Goal: Check status

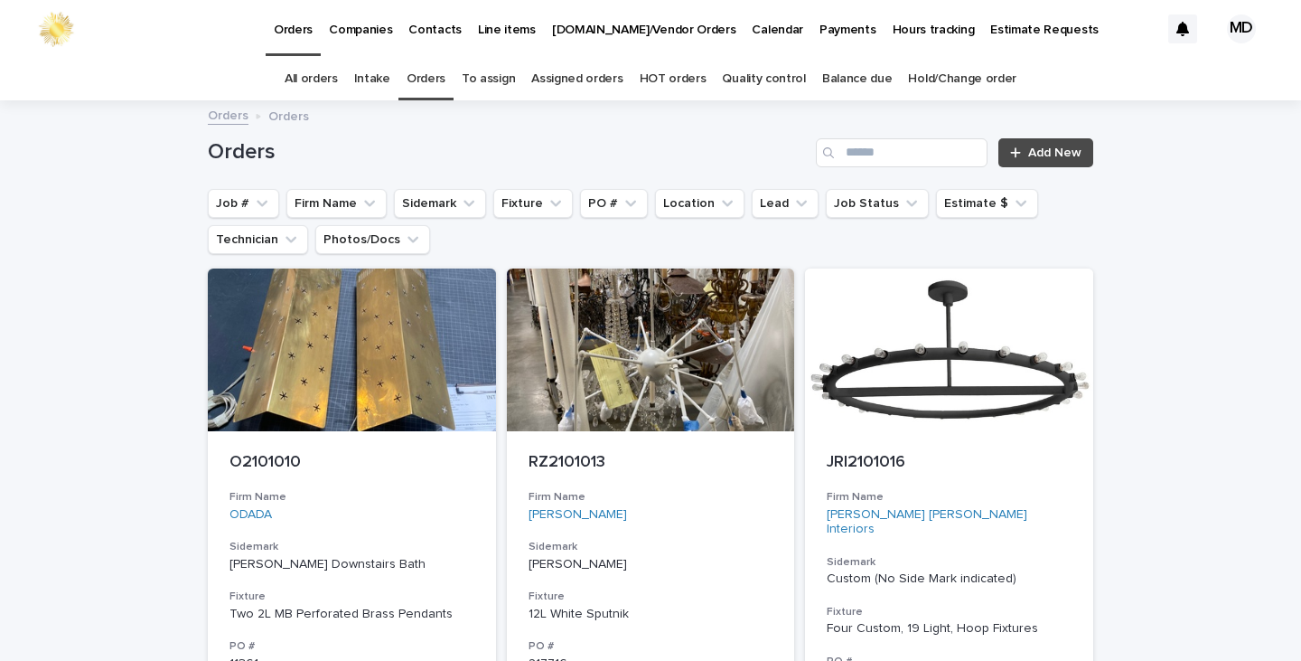
click at [437, 82] on link "Orders" at bounding box center [426, 79] width 39 height 42
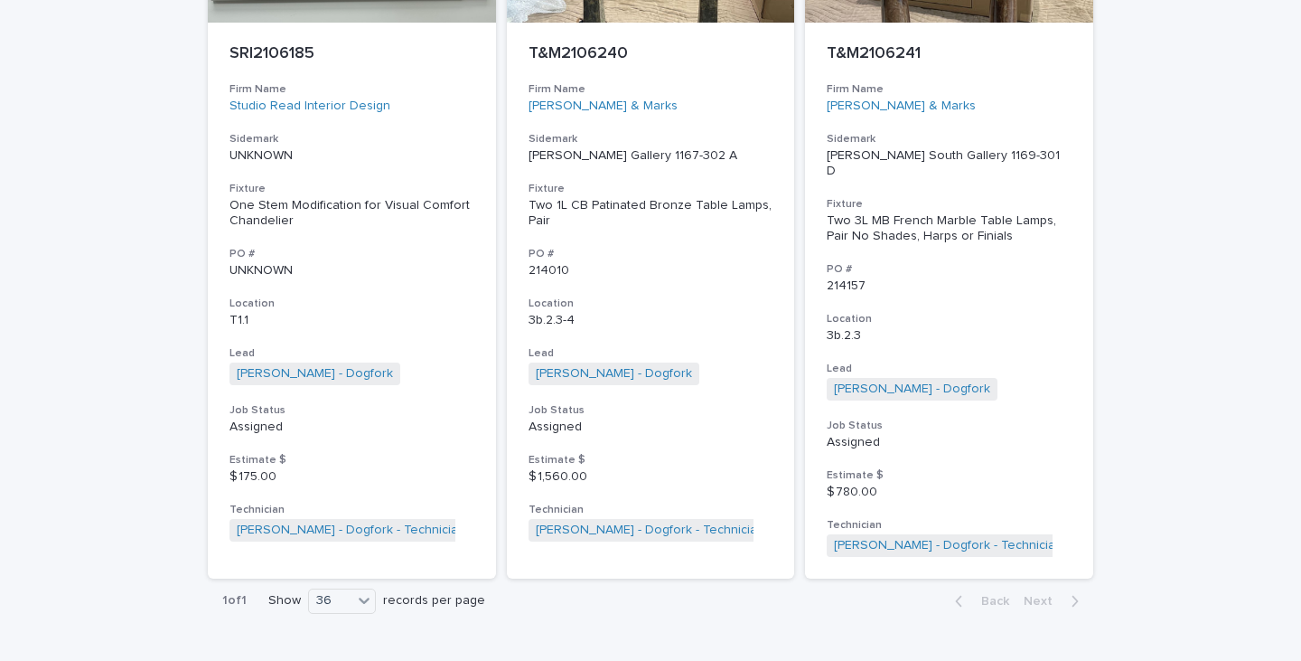
scroll to position [2651, 0]
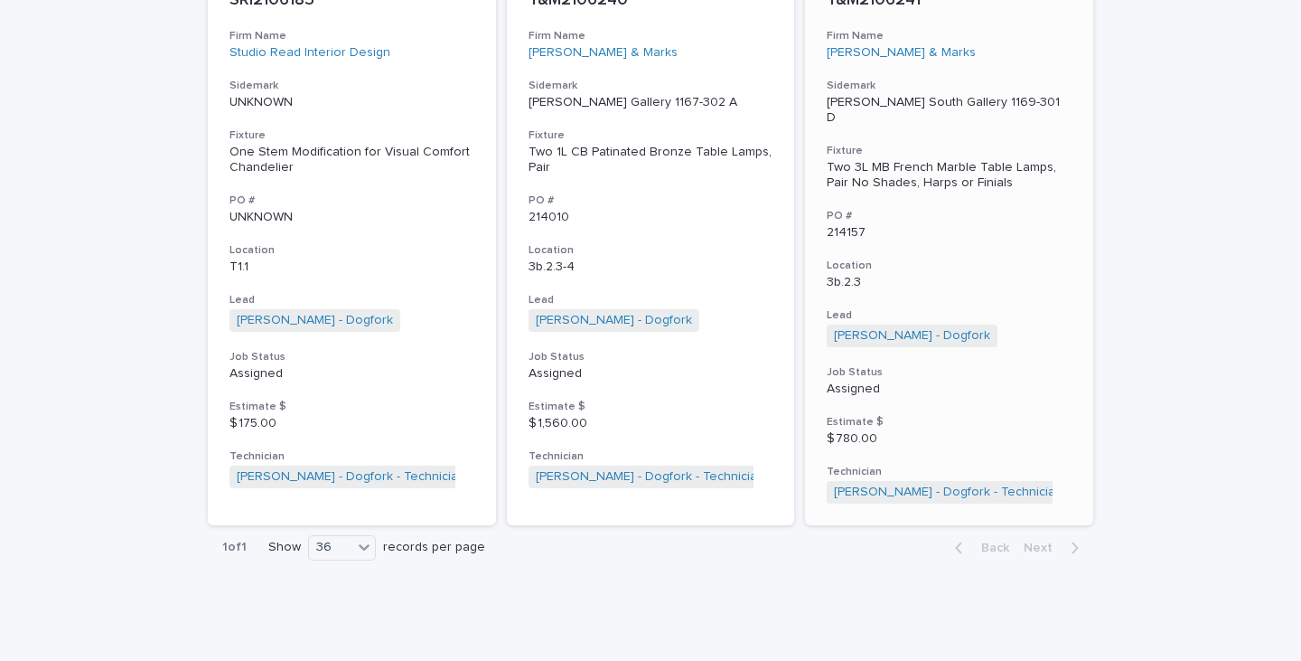
click at [886, 183] on div "Two 3L MB French Marble Table Lamps, Pair No Shades, Harps or Finials" at bounding box center [949, 175] width 245 height 31
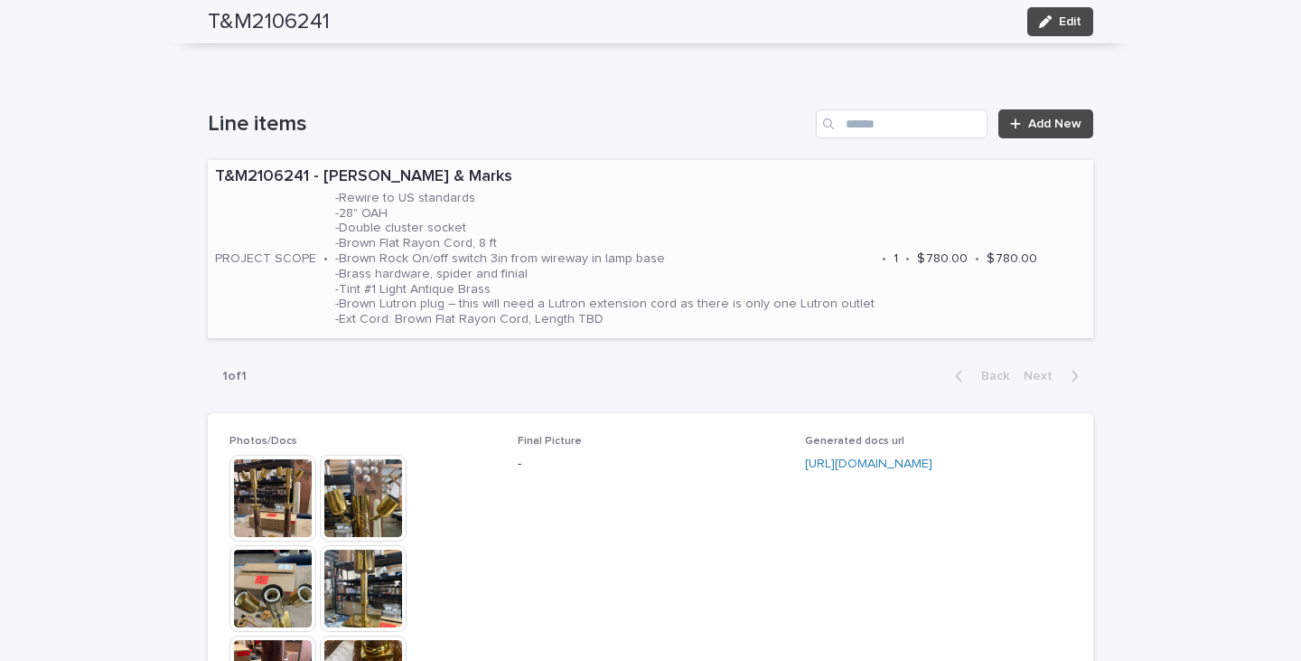
scroll to position [1085, 0]
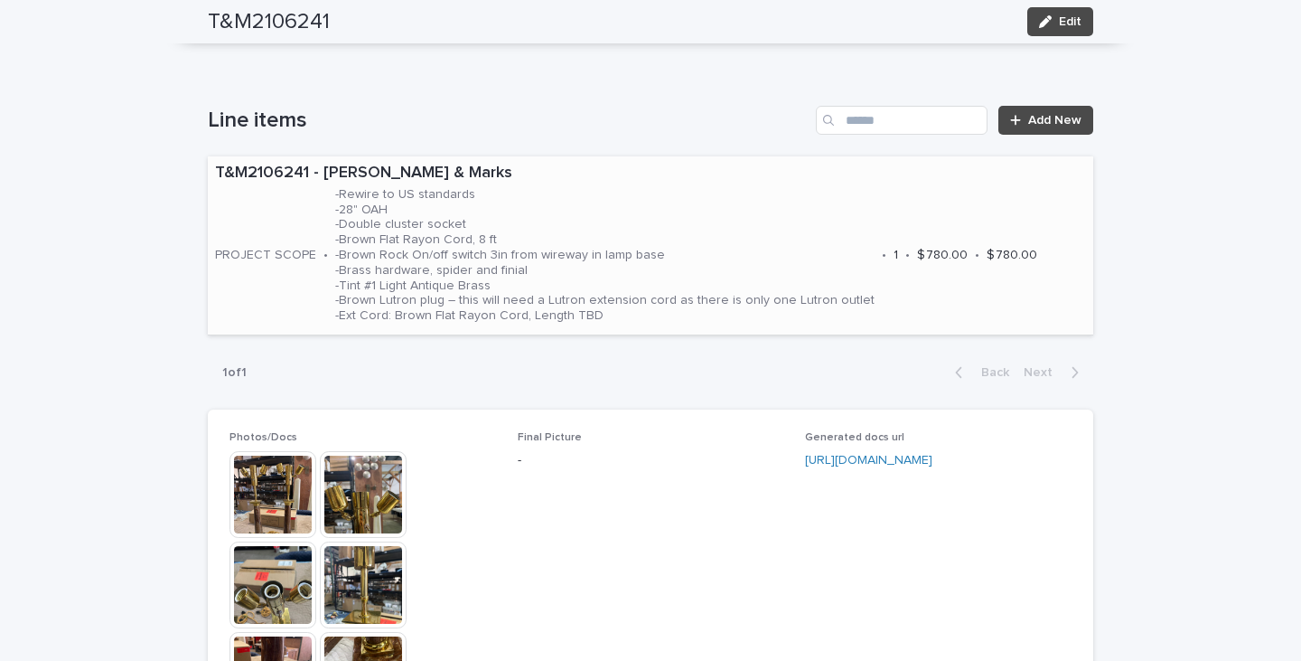
click at [691, 239] on p "-Rewire to US standards -28" OAH -Double cluster socket -Brown Flat Rayon Cord,…" at bounding box center [605, 255] width 540 height 136
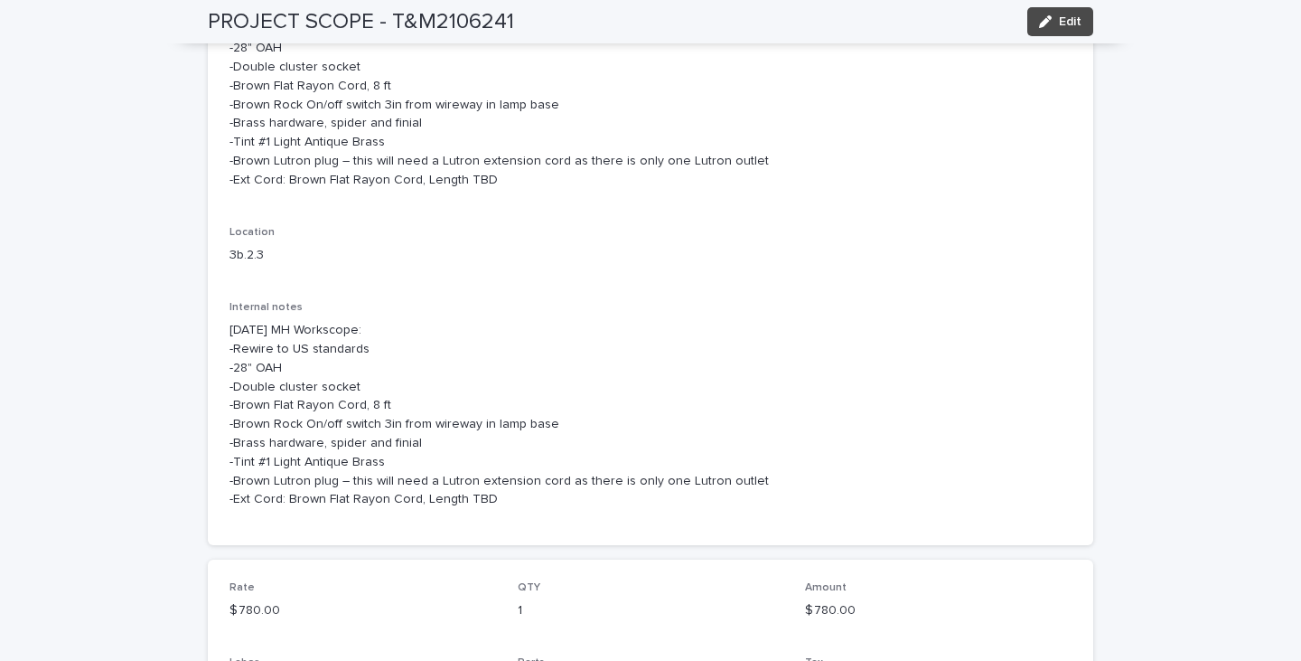
scroll to position [224, 0]
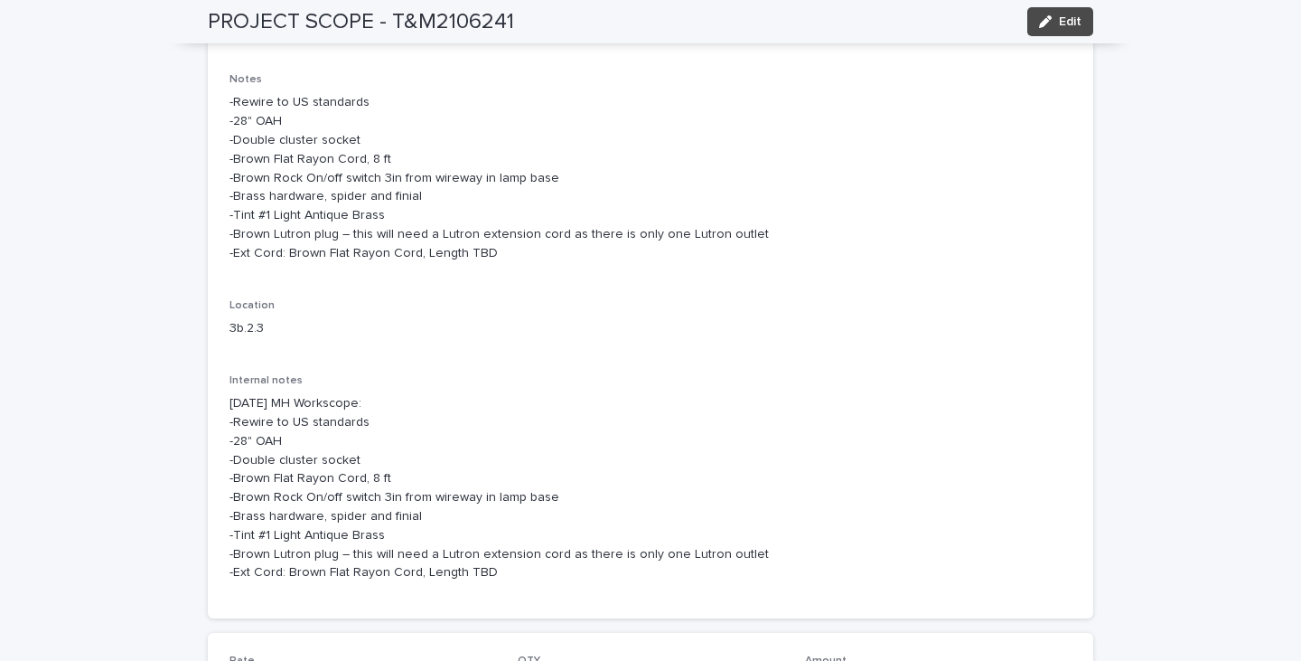
drag, startPoint x: 0, startPoint y: 5, endPoint x: 55, endPoint y: 77, distance: 90.9
click at [55, 77] on div "Loading... Saving… Loading... Saving… PROJECT SCOPE - T&M2106241 Edit PROJECT S…" at bounding box center [650, 465] width 1301 height 1258
